Goal: Task Accomplishment & Management: Use online tool/utility

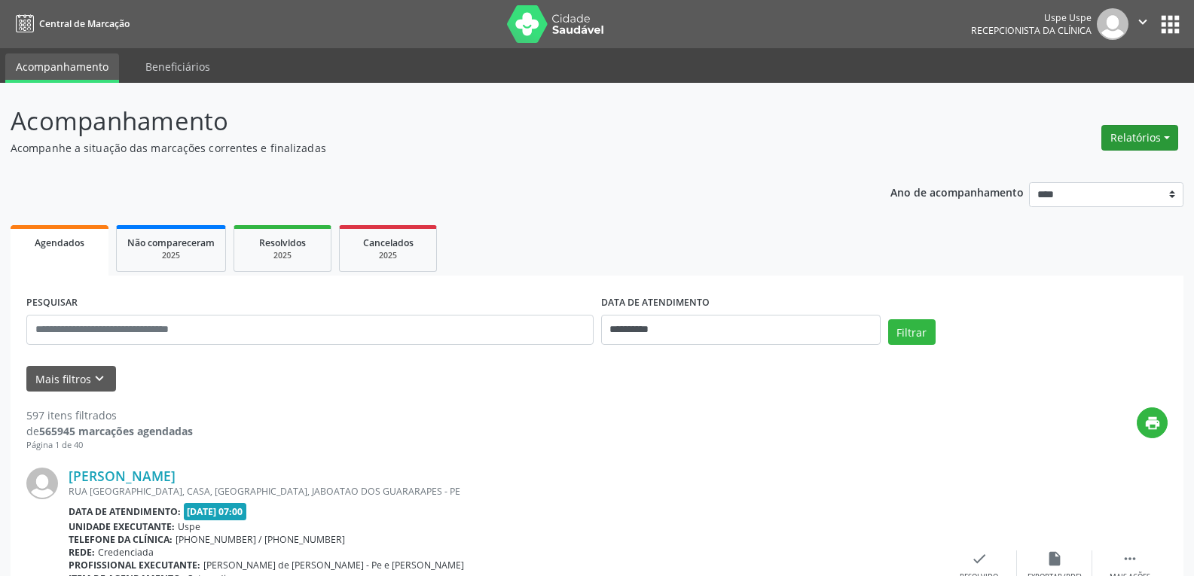
click at [1148, 139] on button "Relatórios" at bounding box center [1139, 138] width 77 height 26
click at [1098, 166] on link "Agendamentos" at bounding box center [1096, 170] width 162 height 21
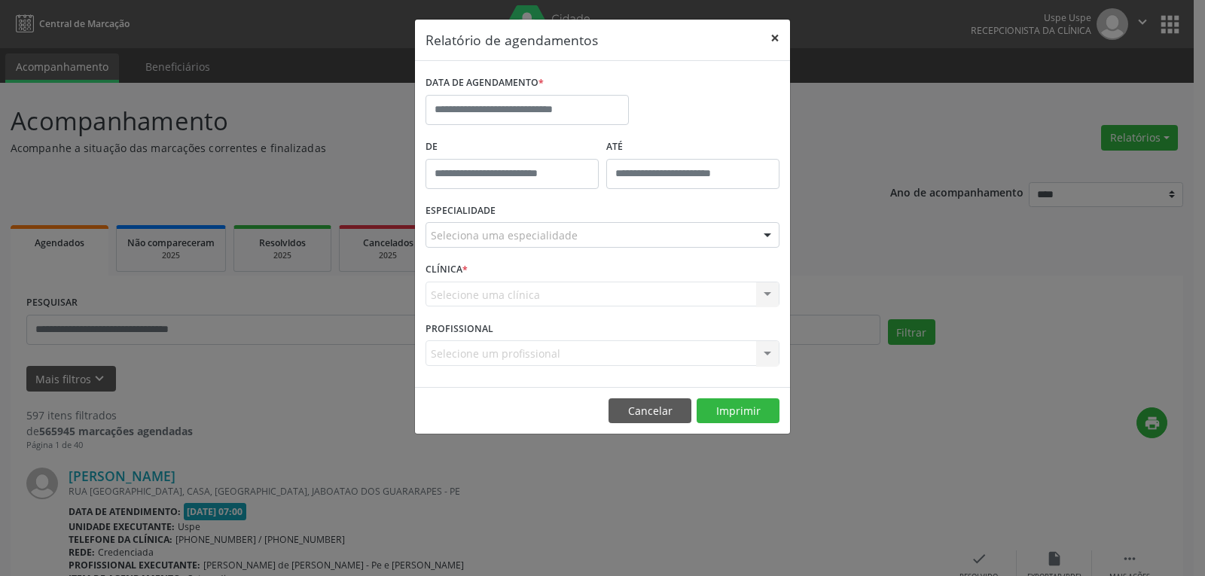
click at [780, 39] on button "×" at bounding box center [775, 38] width 30 height 37
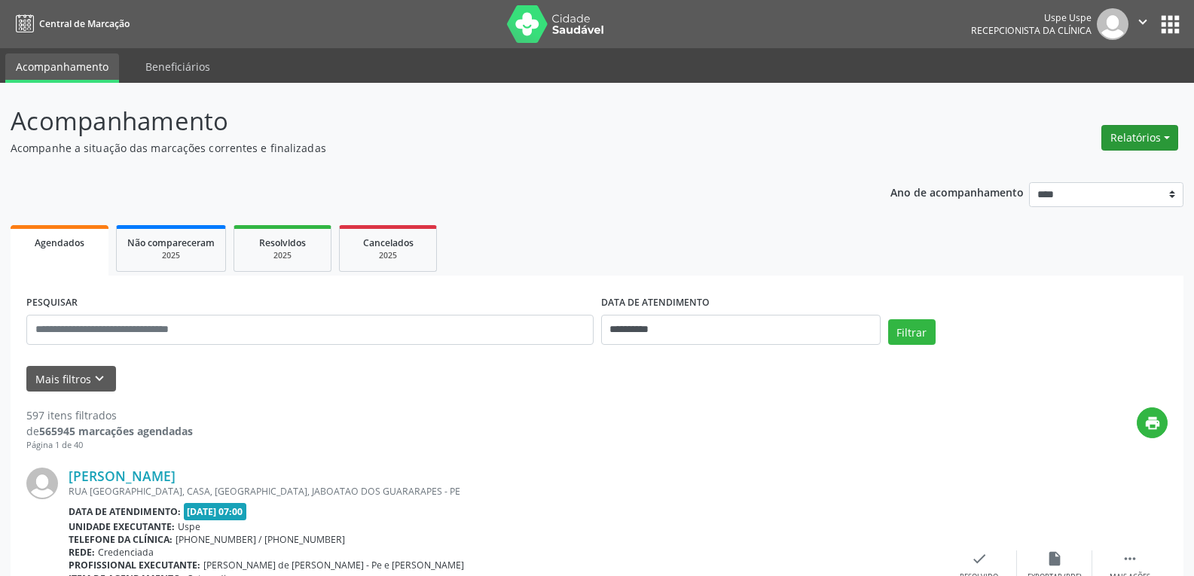
click at [1134, 132] on button "Relatórios" at bounding box center [1139, 138] width 77 height 26
click at [1086, 172] on link "Agendamentos" at bounding box center [1096, 170] width 162 height 21
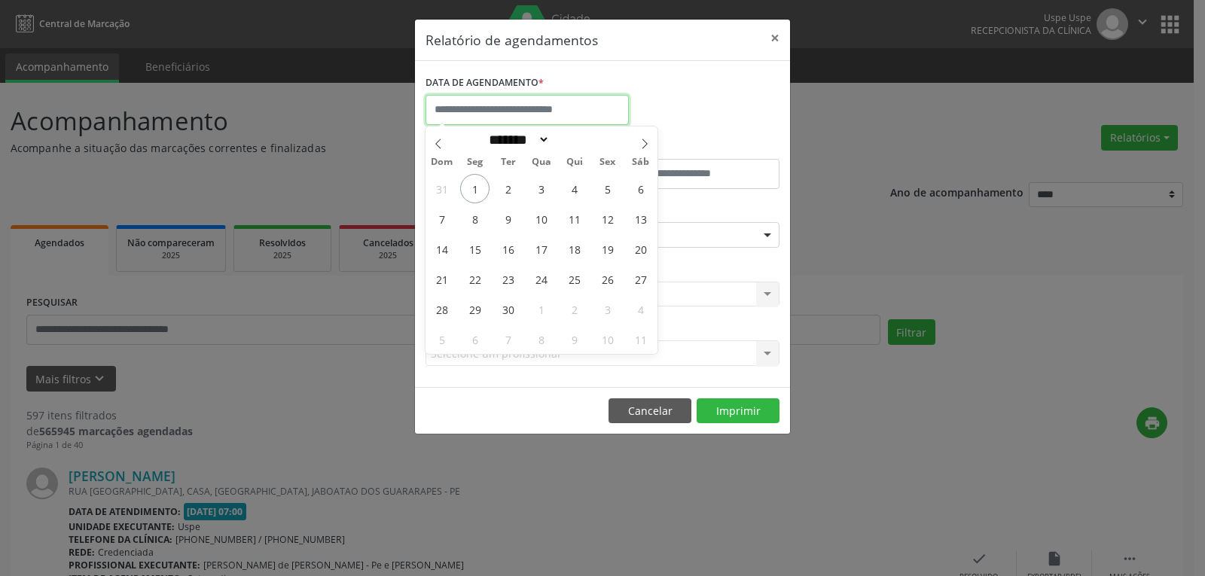
click at [539, 119] on input "text" at bounding box center [527, 110] width 203 height 30
click at [508, 191] on span "2" at bounding box center [507, 188] width 29 height 29
type input "**********"
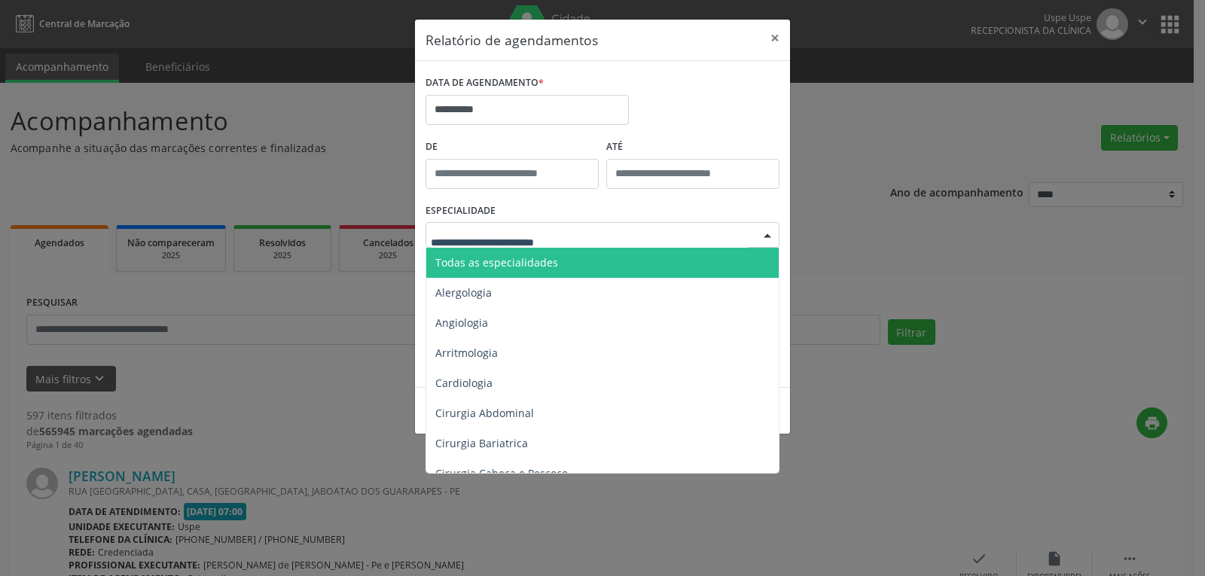
click at [526, 263] on span "Todas as especialidades" at bounding box center [496, 262] width 123 height 14
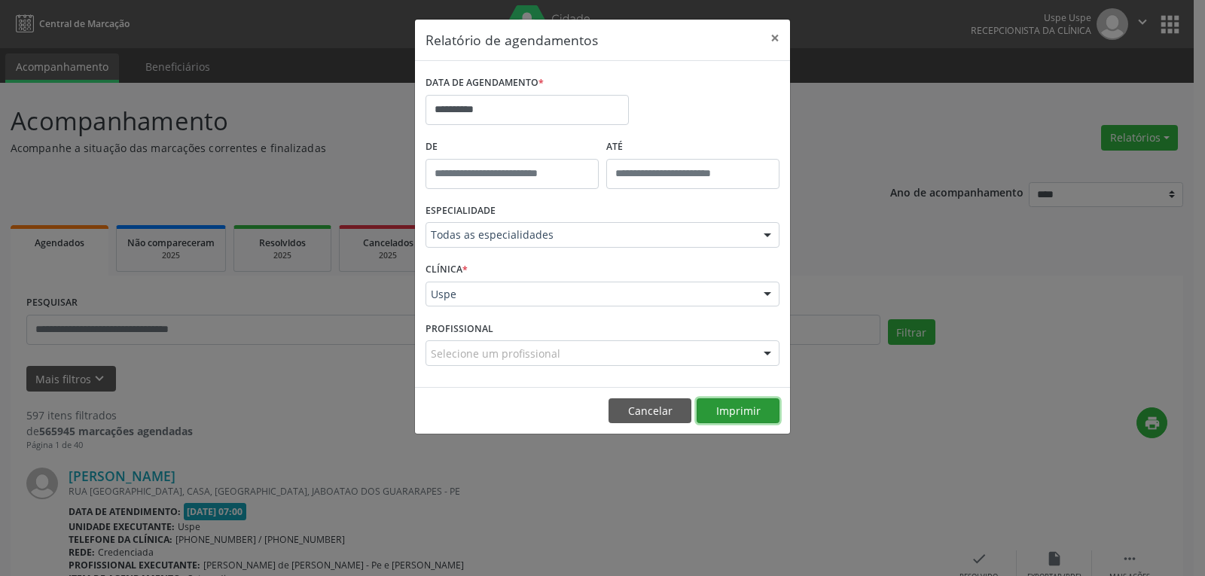
click at [740, 398] on button "Imprimir" at bounding box center [738, 411] width 83 height 26
